Goal: Transaction & Acquisition: Purchase product/service

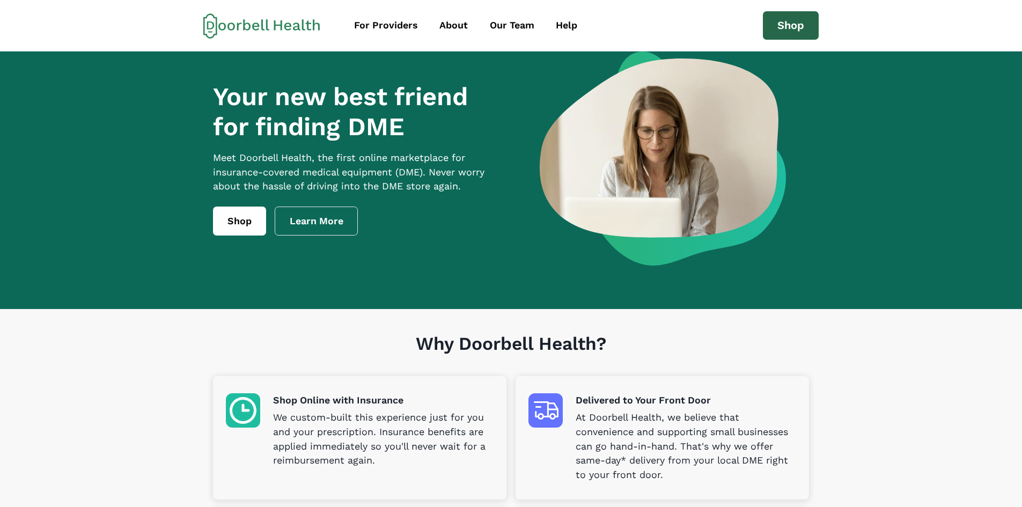
click at [790, 21] on link "Shop" at bounding box center [791, 25] width 56 height 29
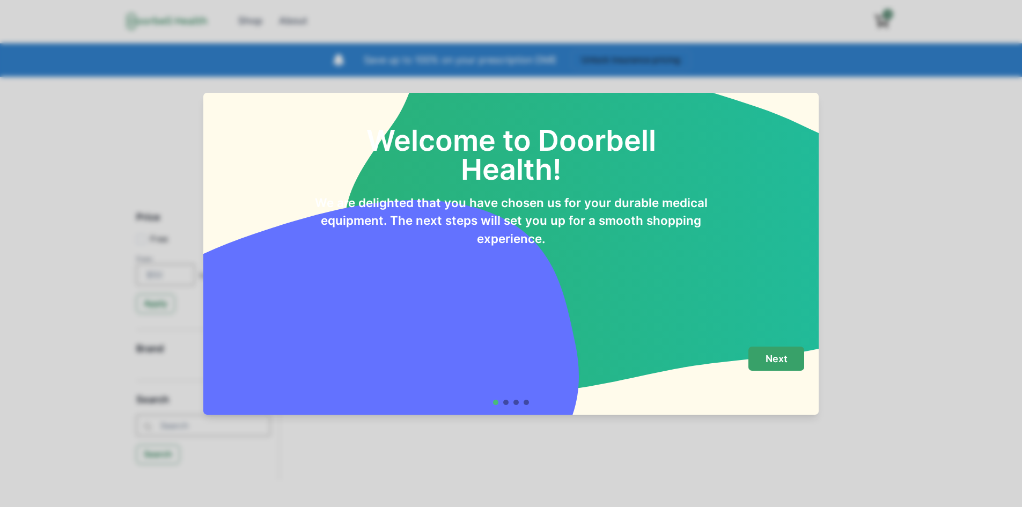
click at [788, 356] on p "Next" at bounding box center [777, 359] width 22 height 12
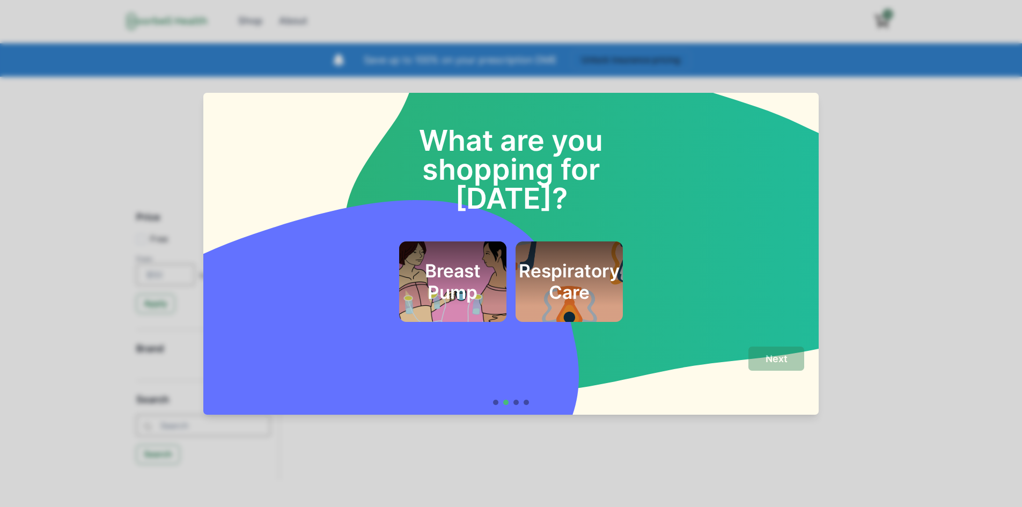
click at [519, 402] on div at bounding box center [515, 402] width 5 height 5
click at [498, 403] on div at bounding box center [495, 402] width 5 height 5
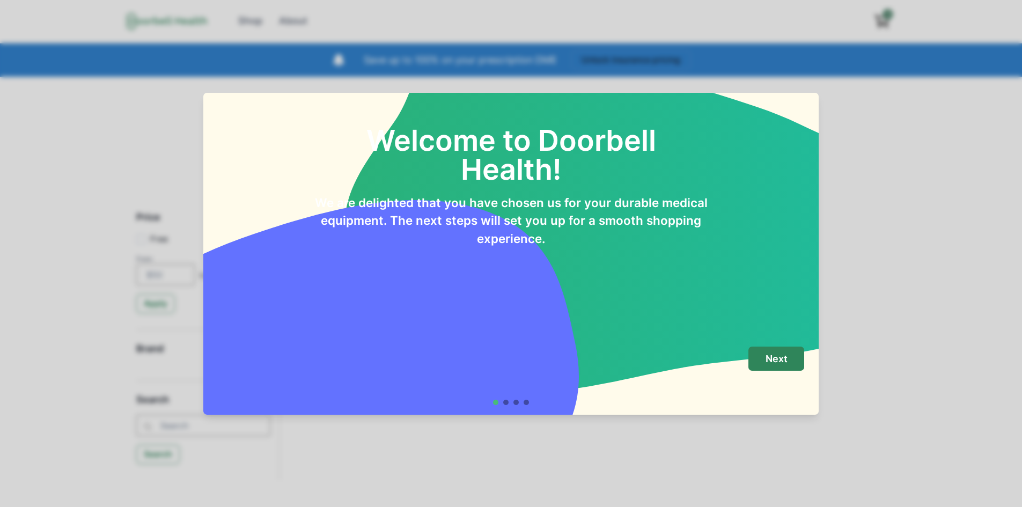
click at [519, 405] on div at bounding box center [515, 402] width 5 height 5
click at [509, 405] on div at bounding box center [505, 402] width 5 height 5
click at [776, 361] on p "Next" at bounding box center [777, 359] width 22 height 12
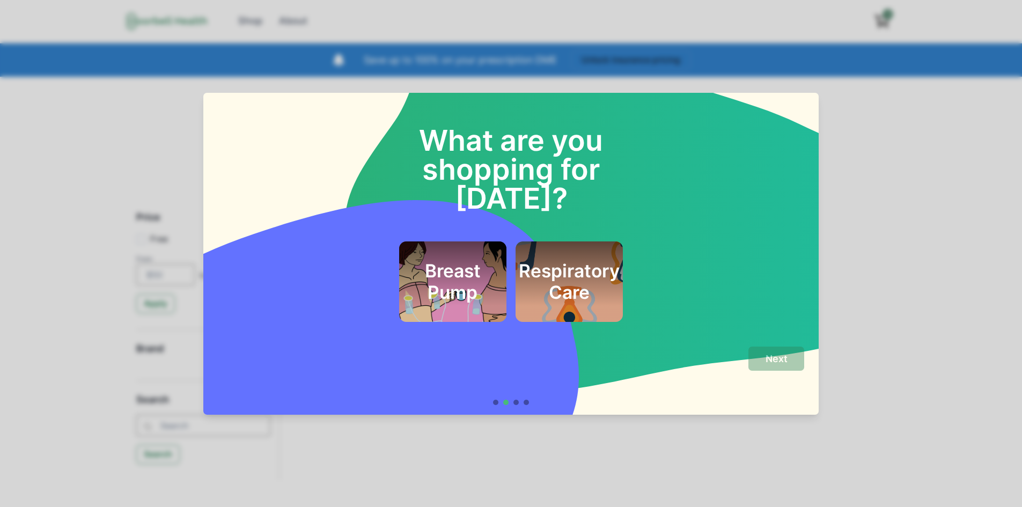
click at [290, 365] on div "Next" at bounding box center [511, 371] width 586 height 48
